Goal: Information Seeking & Learning: Compare options

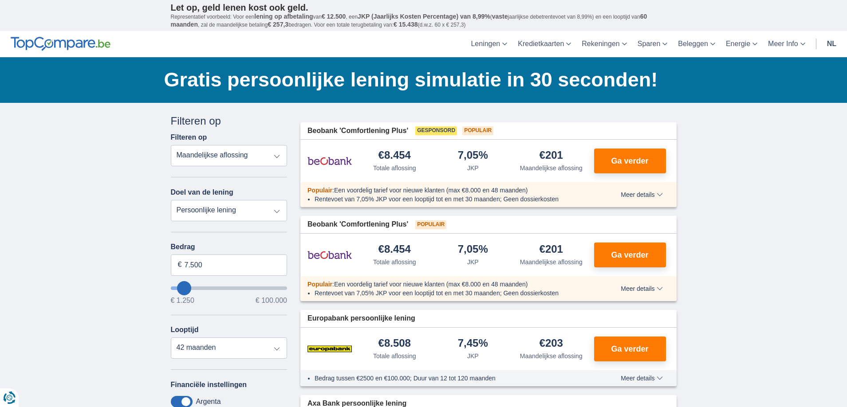
type input "8250"
type input "8.250"
select select "48"
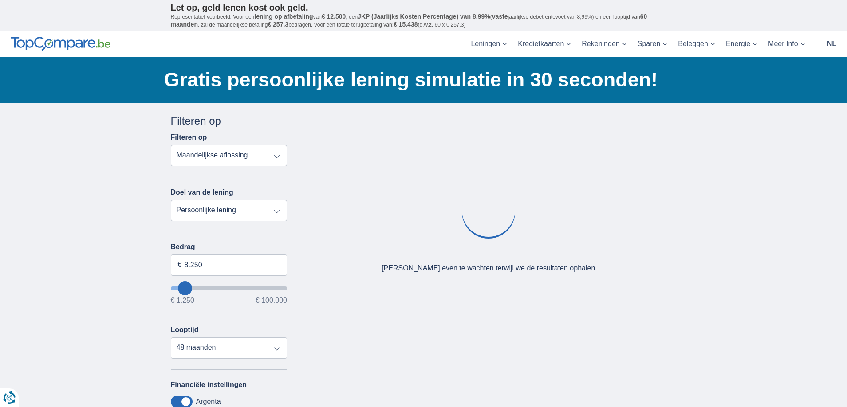
type input "1250"
type input "1.250"
select select "24"
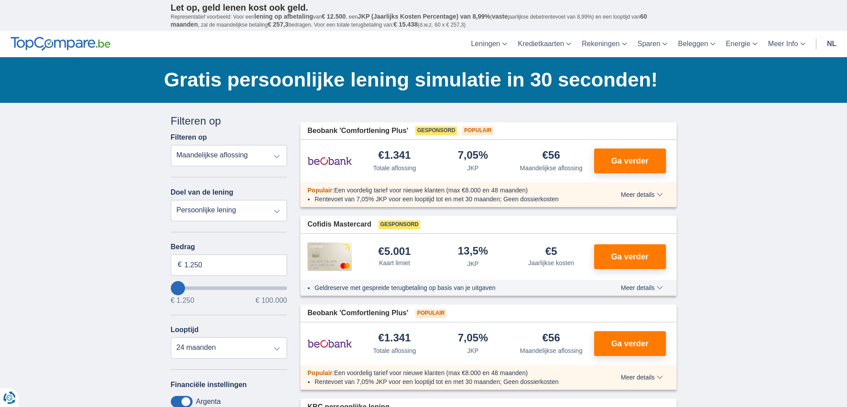
click at [277, 157] on select "Totale aflossing JKP Maandelijkse aflossing" at bounding box center [229, 155] width 117 height 21
click at [171, 145] on select "Totale aflossing JKP Maandelijkse aflossing" at bounding box center [229, 155] width 117 height 21
click at [275, 212] on select "Persoonlijke lening Auto Moto / fiets Mobilhome / caravan Renovatie Energie Sch…" at bounding box center [229, 210] width 117 height 21
select select "overdrafts"
click at [171, 200] on select "Persoonlijke lening Auto Moto / fiets Mobilhome / caravan Renovatie Energie Sch…" at bounding box center [229, 210] width 117 height 21
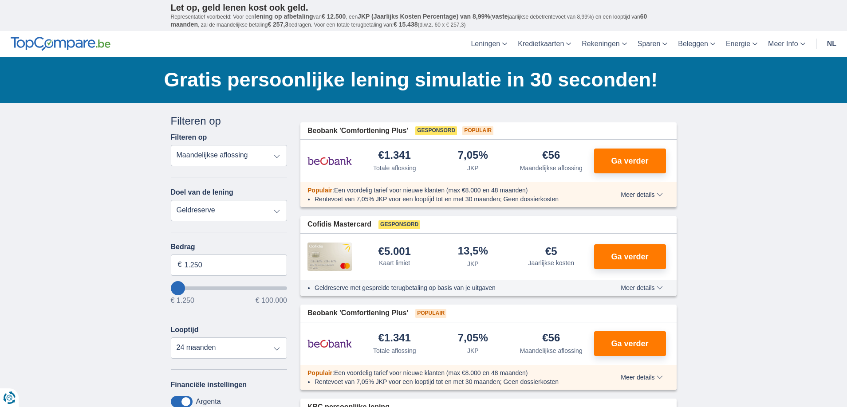
type input "2.000"
type input "2500"
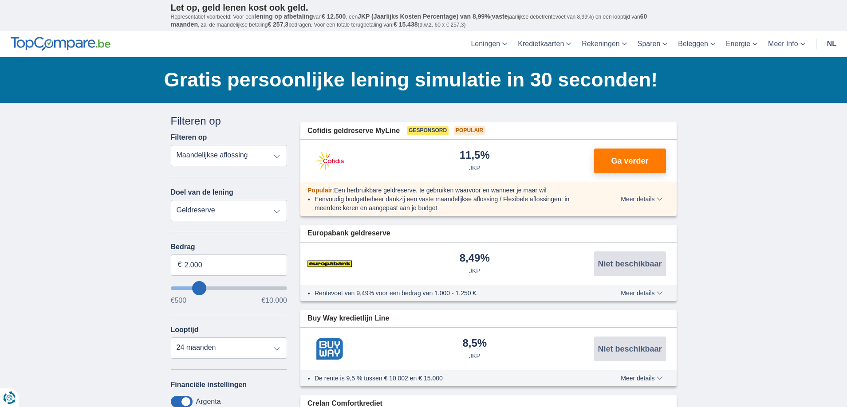
type input "500"
select select "18"
type input "500"
click at [177, 290] on input "wantToBorrow" at bounding box center [229, 289] width 117 height 4
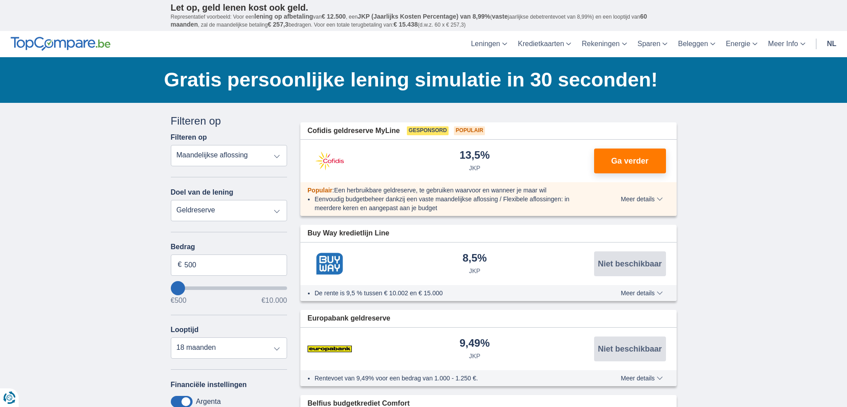
type input "1.500"
type input "1500"
select select "24"
type input "1500"
click at [188, 288] on input "wantToBorrow" at bounding box center [229, 289] width 117 height 4
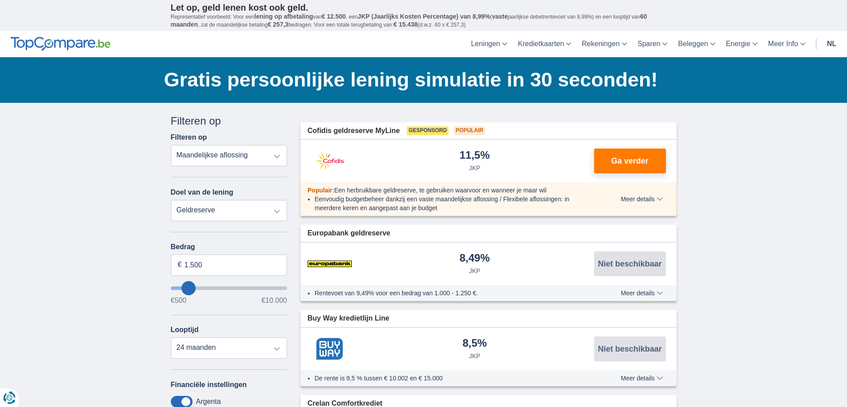
type input "500"
select select "18"
type input "500"
click at [181, 287] on input "wantToBorrow" at bounding box center [229, 289] width 117 height 4
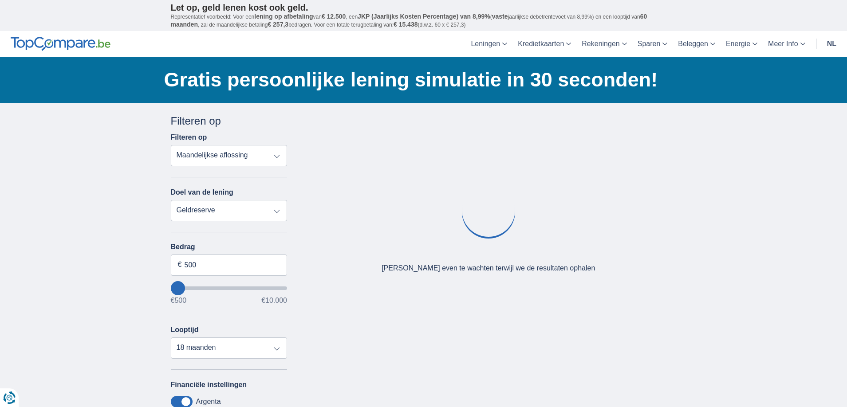
click at [181, 287] on input "wantToBorrow" at bounding box center [229, 289] width 117 height 4
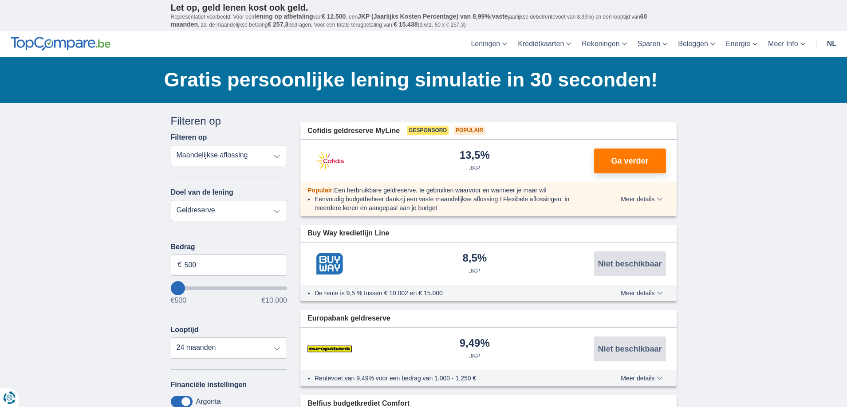
type input "1.500"
type input "1500"
select select "24"
type input "1500"
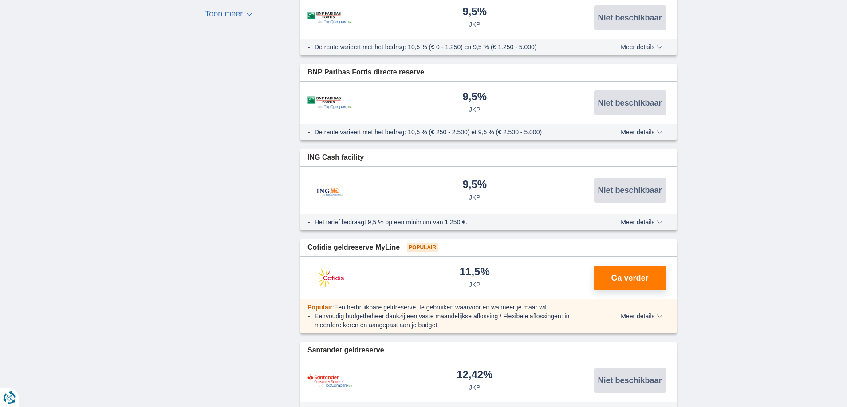
scroll to position [518, 0]
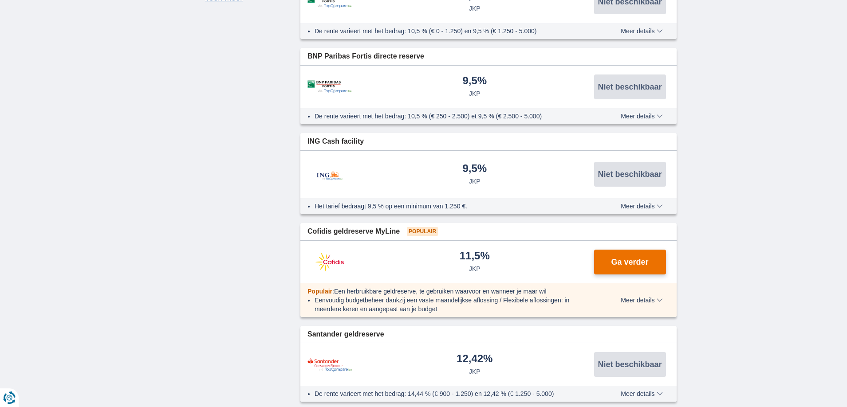
click at [628, 258] on span "Ga verder" at bounding box center [629, 262] width 37 height 8
